Goal: Information Seeking & Learning: Learn about a topic

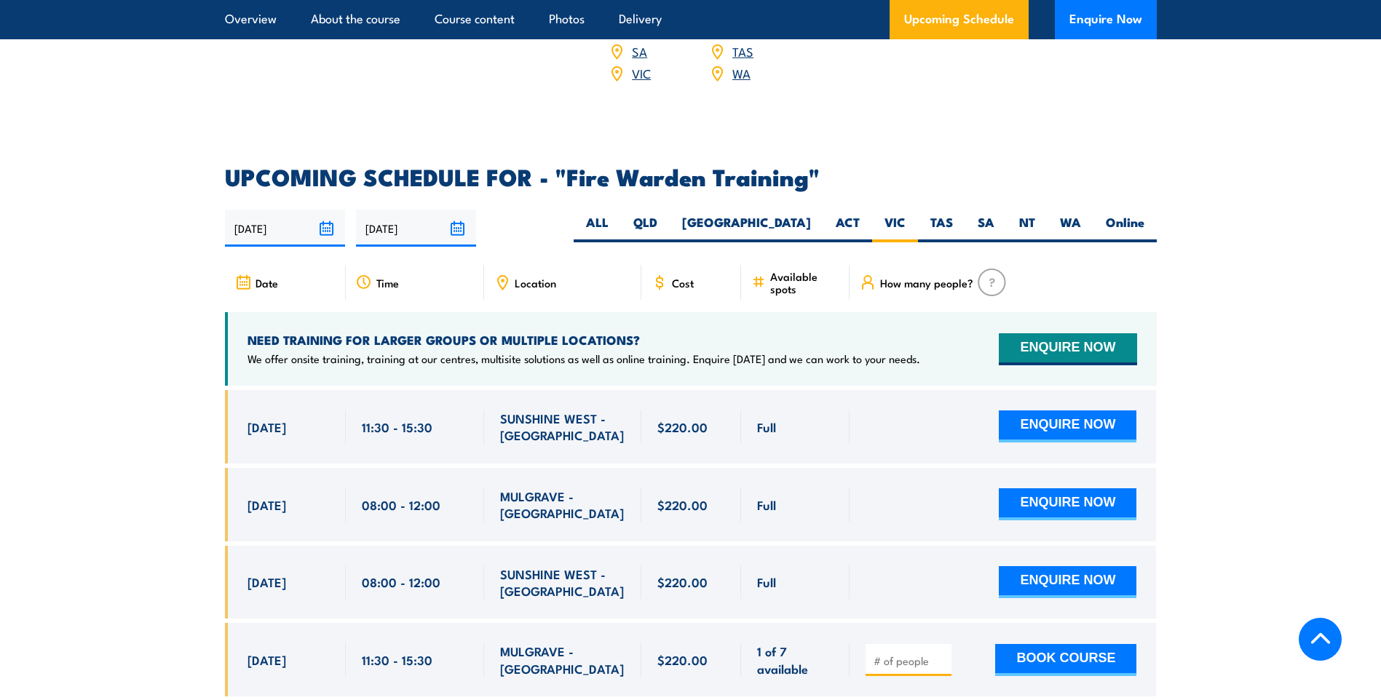
scroll to position [2561, 0]
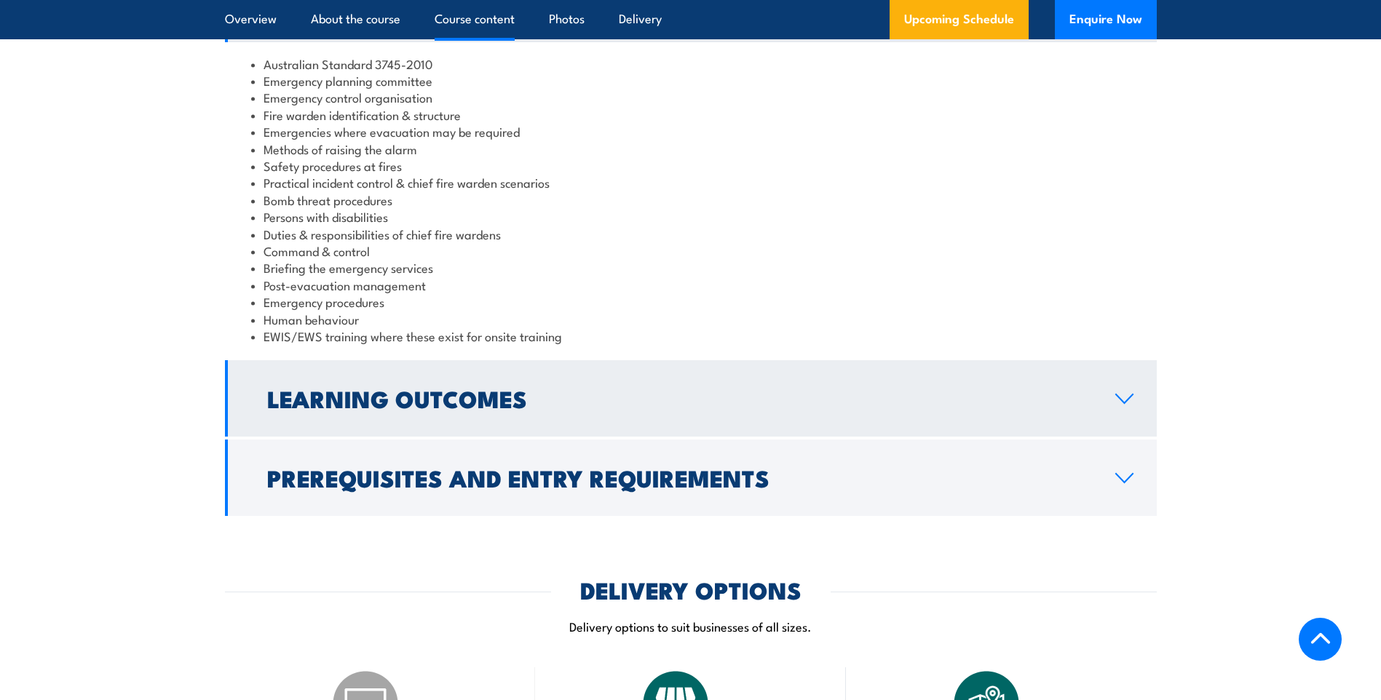
scroll to position [1528, 0]
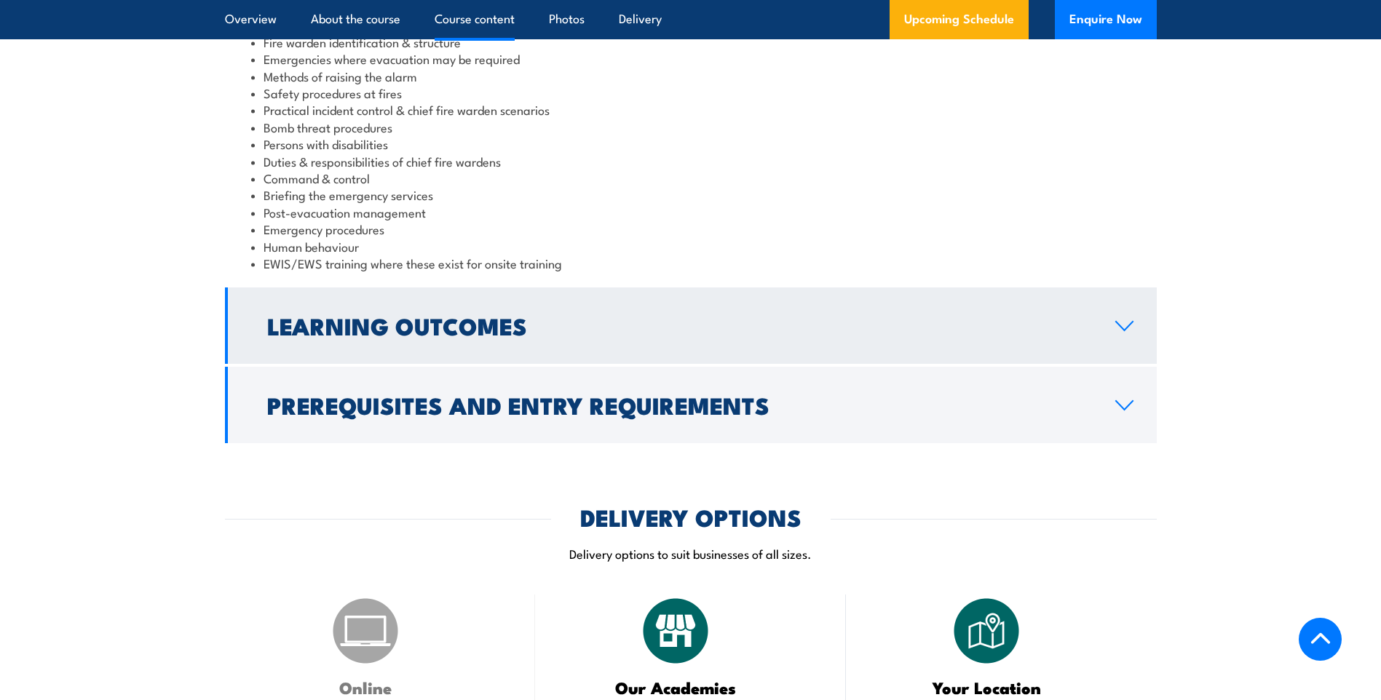
click at [481, 323] on h2 "Learning Outcomes" at bounding box center [679, 325] width 825 height 20
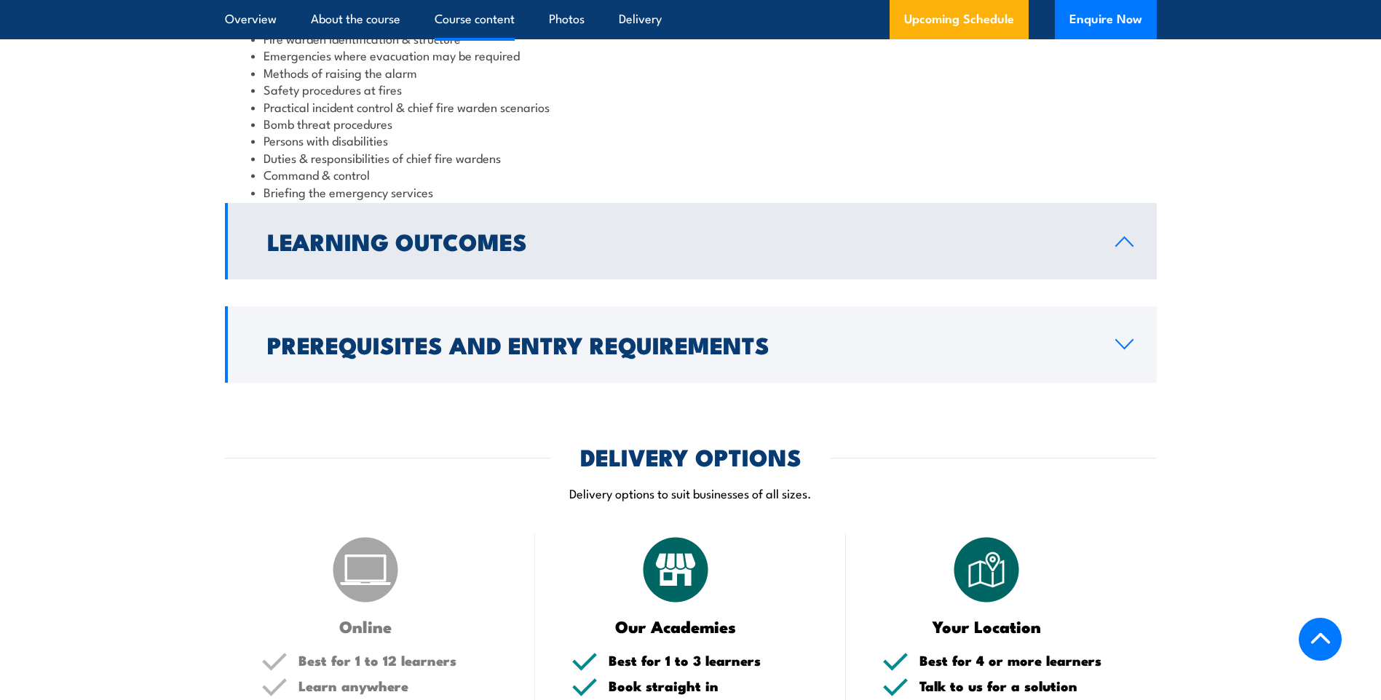
scroll to position [1507, 0]
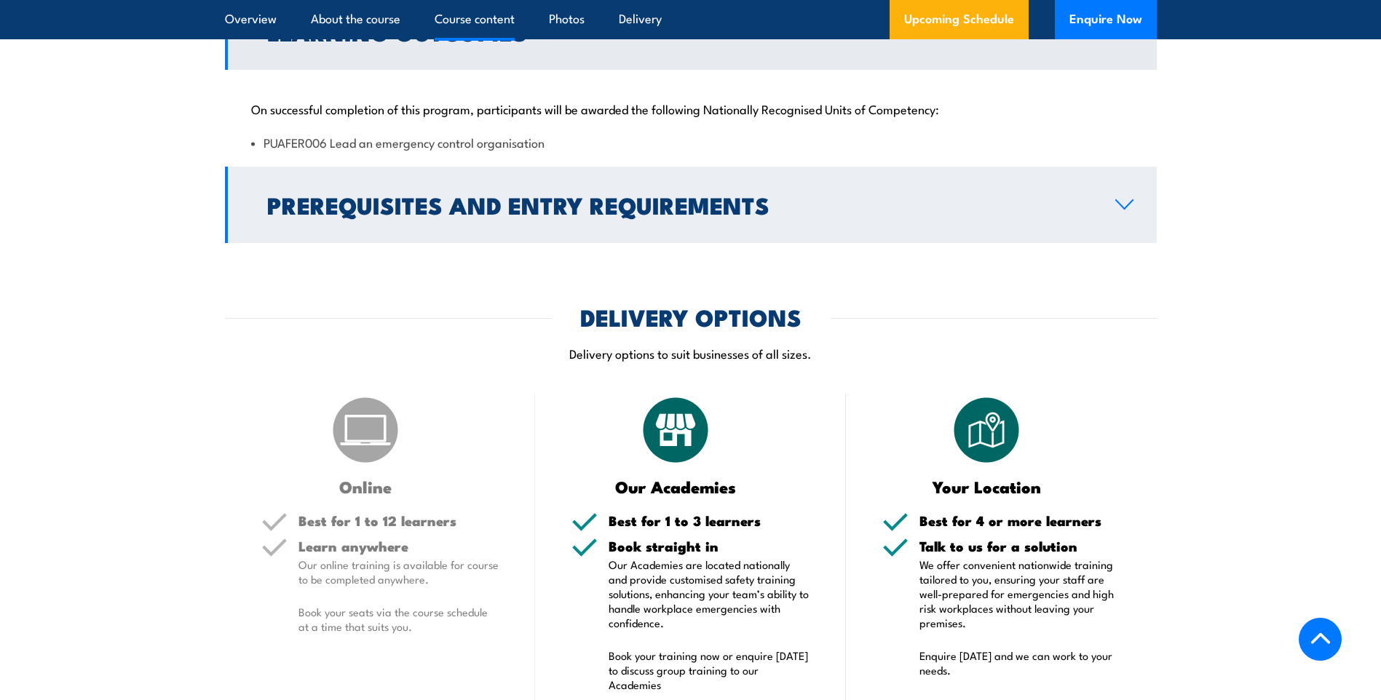
click at [477, 207] on h2 "Prerequisites and Entry Requirements" at bounding box center [679, 204] width 825 height 20
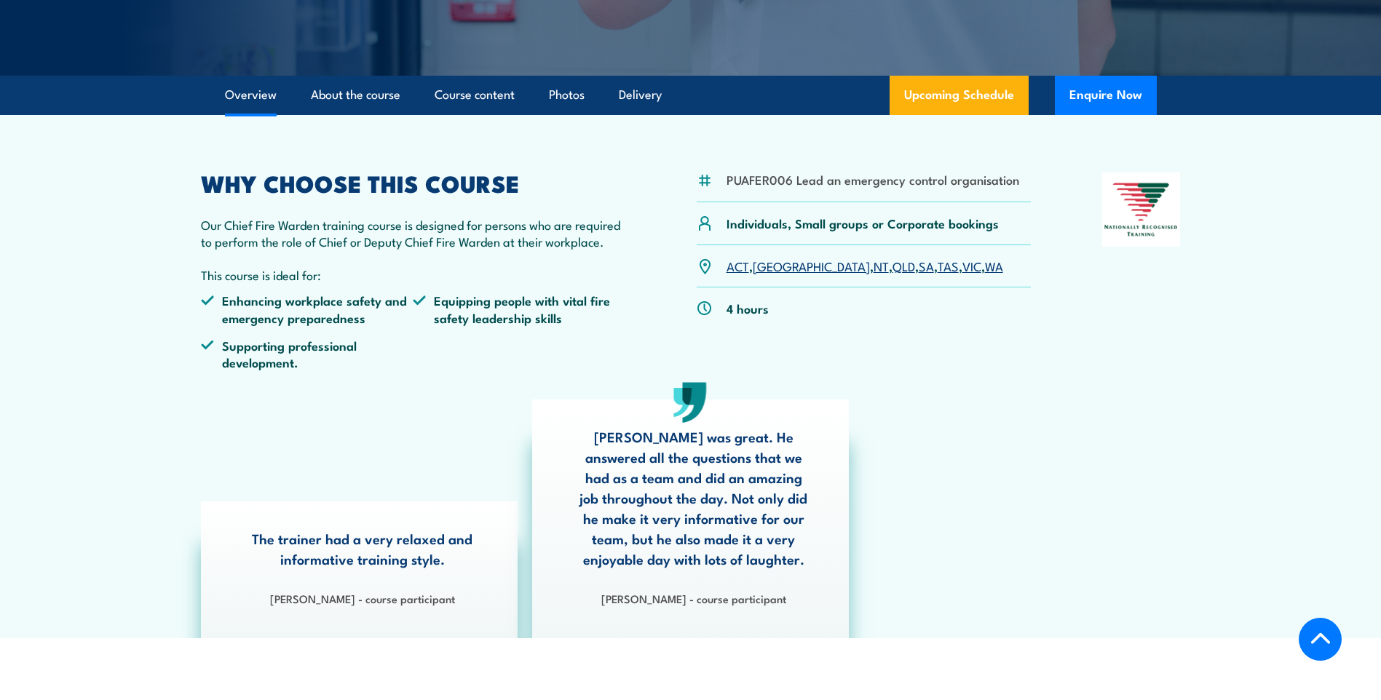
scroll to position [364, 0]
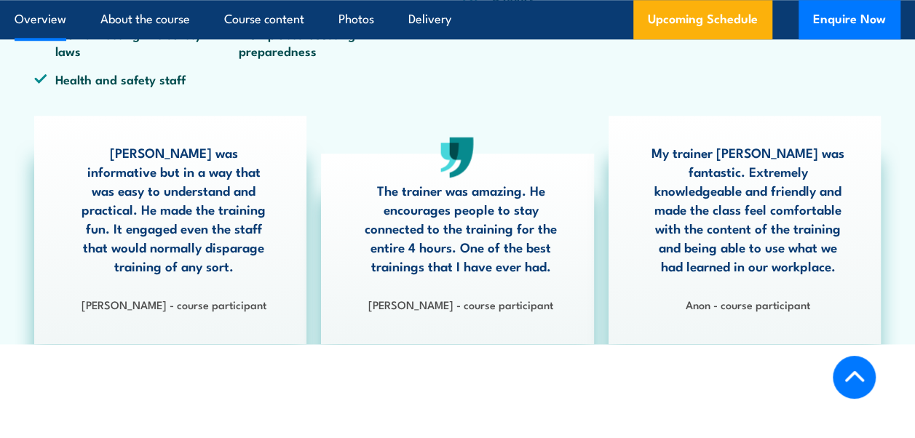
scroll to position [528, 0]
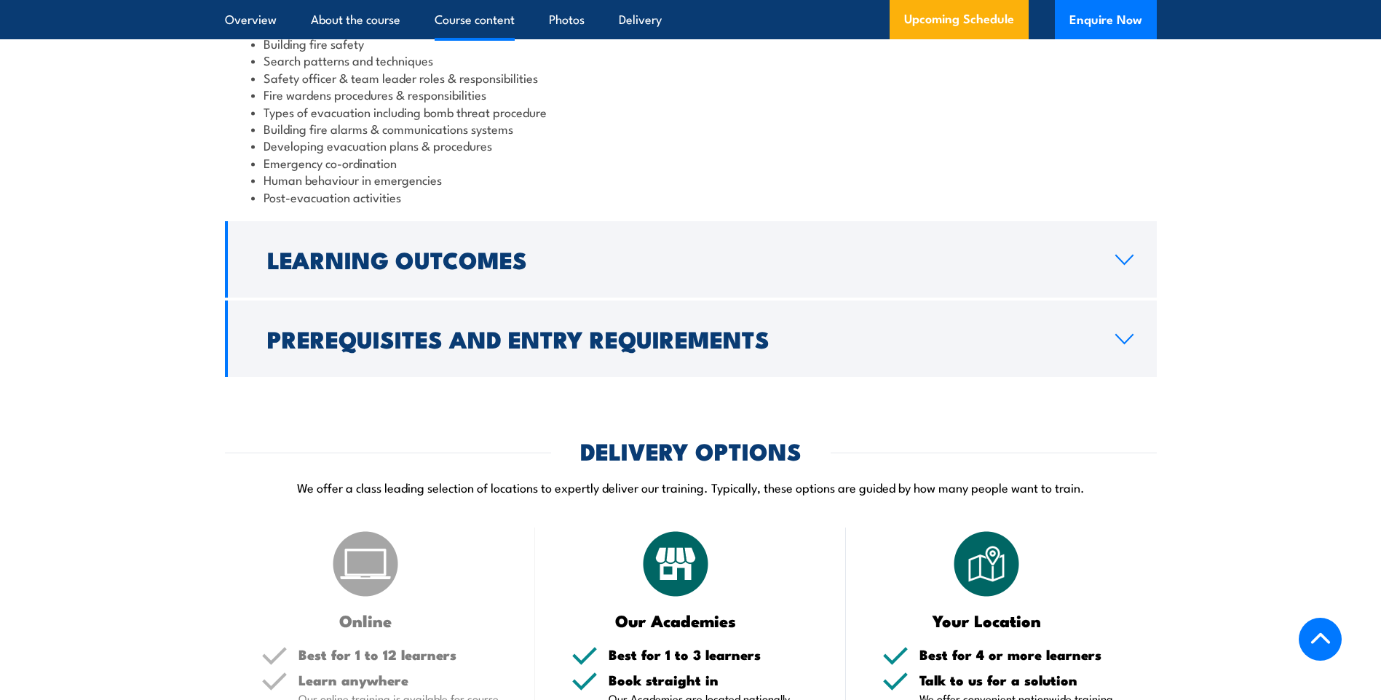
scroll to position [1559, 0]
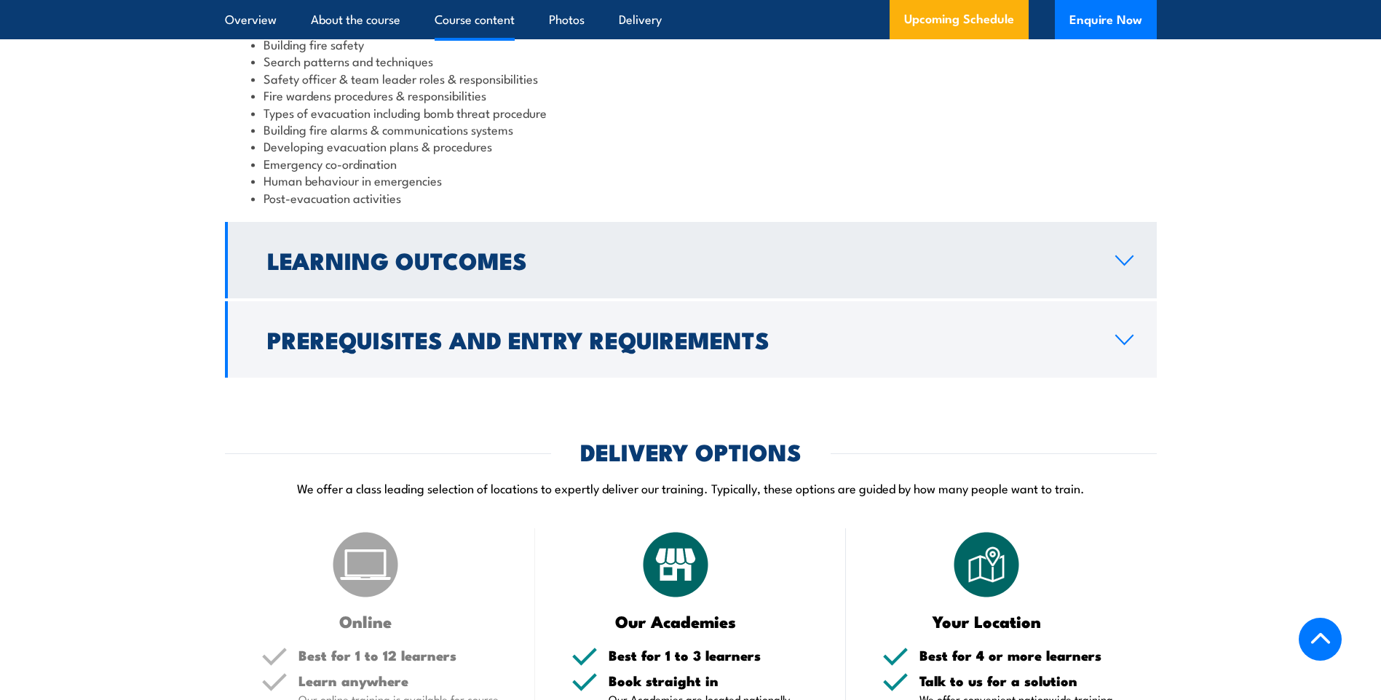
click at [1122, 266] on icon at bounding box center [1124, 261] width 20 height 12
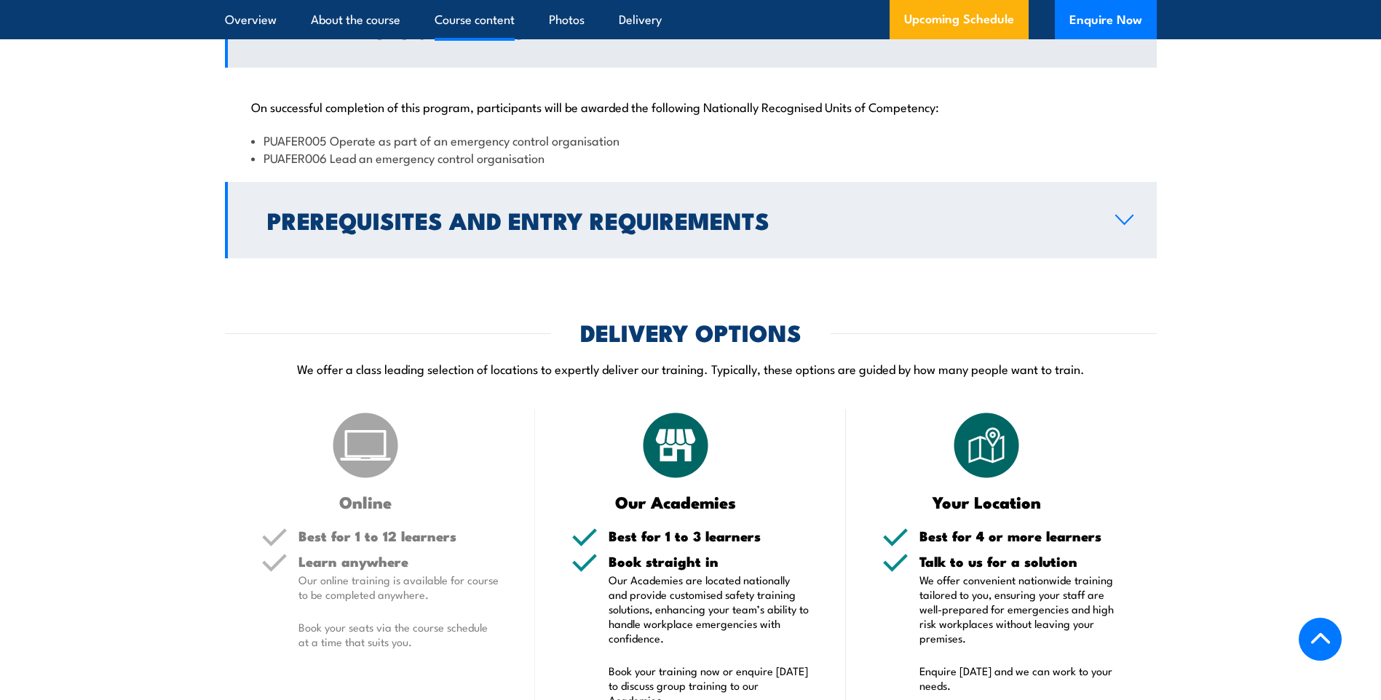
click at [1126, 224] on icon at bounding box center [1124, 219] width 17 height 9
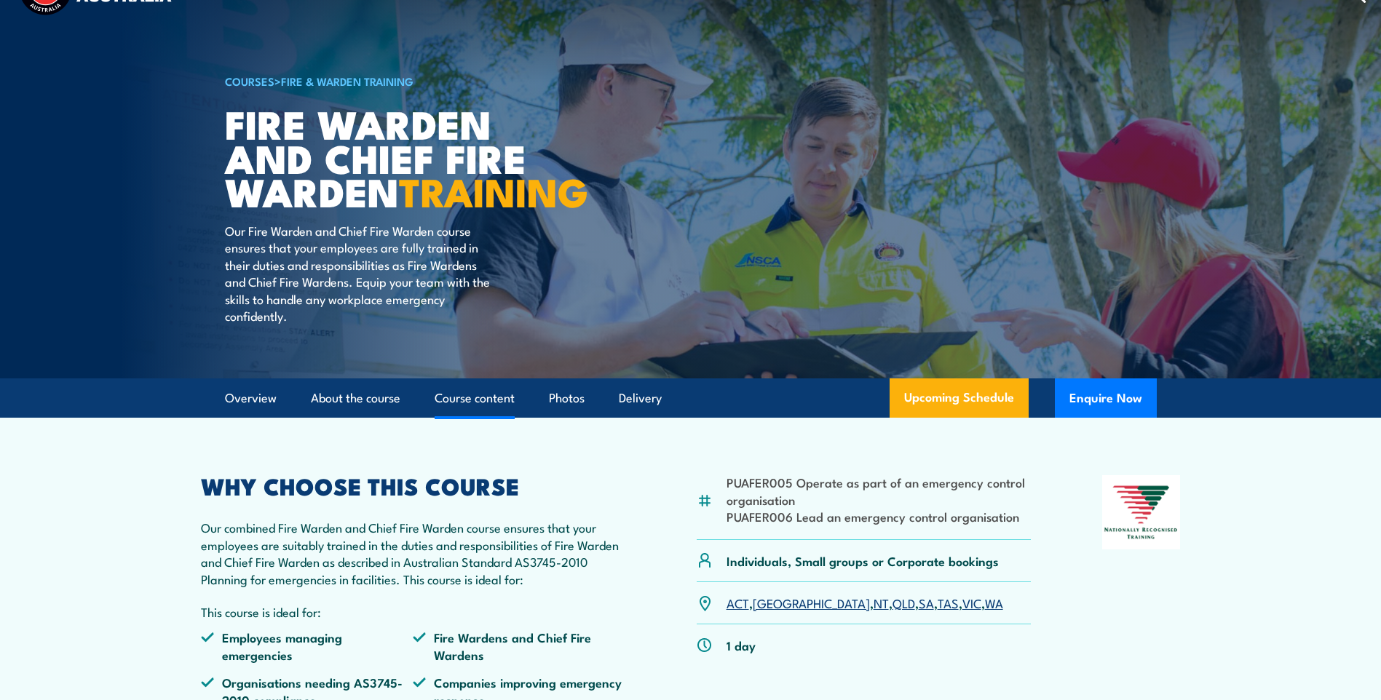
scroll to position [31, 0]
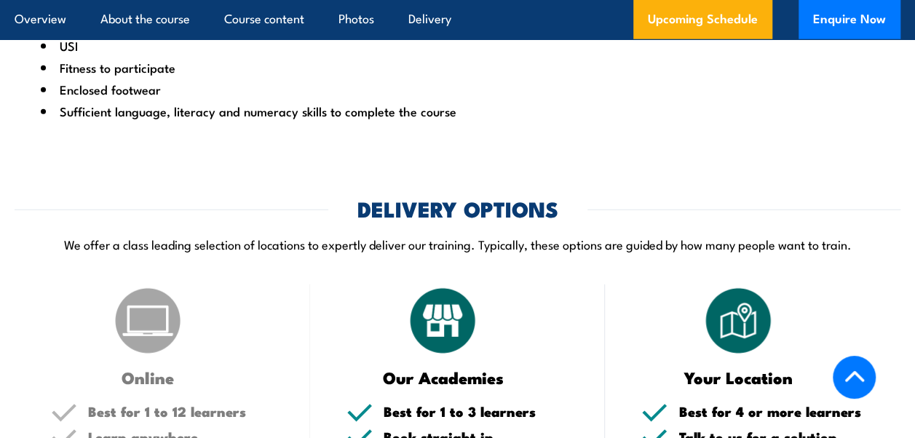
scroll to position [1850, 0]
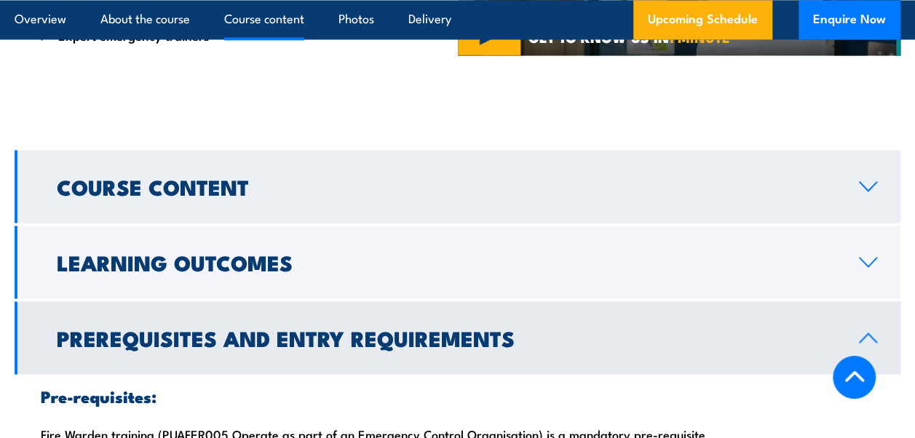
scroll to position [1373, 0]
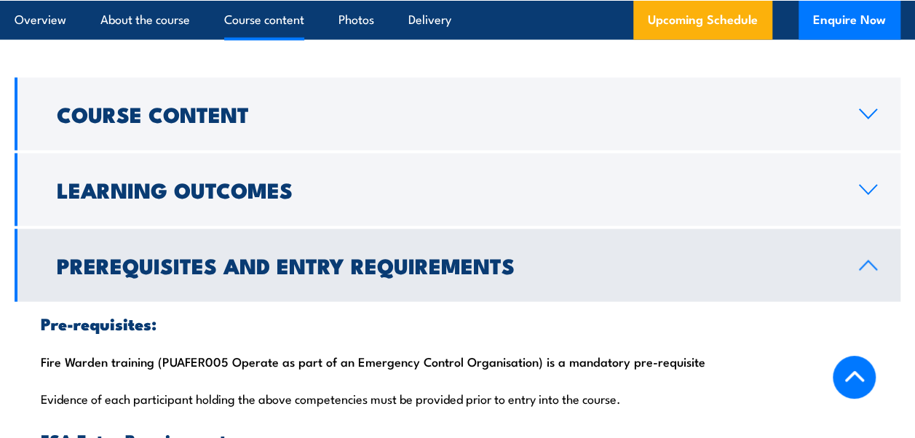
click at [268, 255] on h2 "Prerequisites and Entry Requirements" at bounding box center [446, 264] width 779 height 19
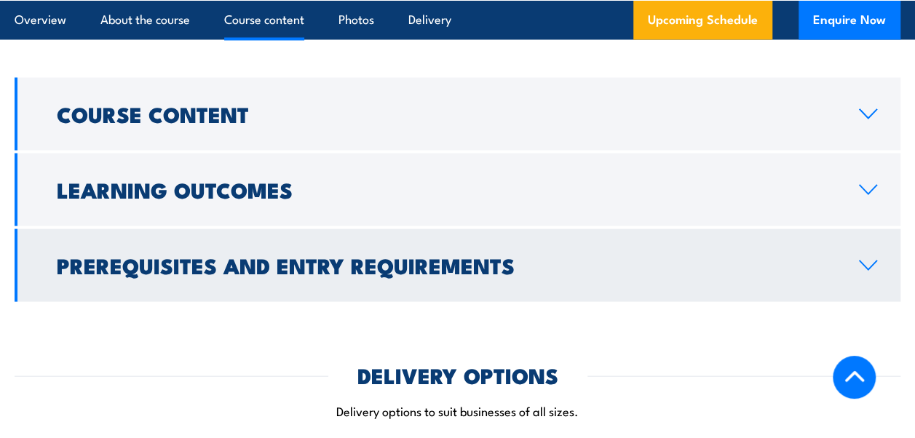
click at [268, 255] on h2 "Prerequisites and Entry Requirements" at bounding box center [446, 264] width 779 height 19
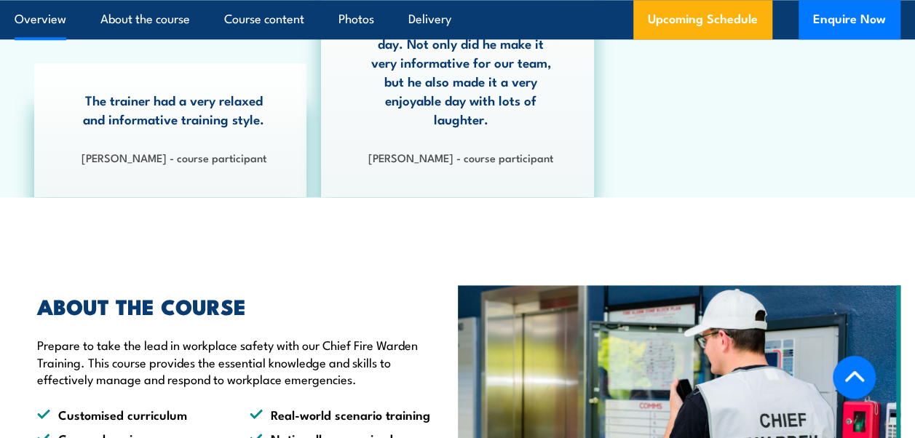
scroll to position [646, 0]
